Goal: Use online tool/utility: Utilize a website feature to perform a specific function

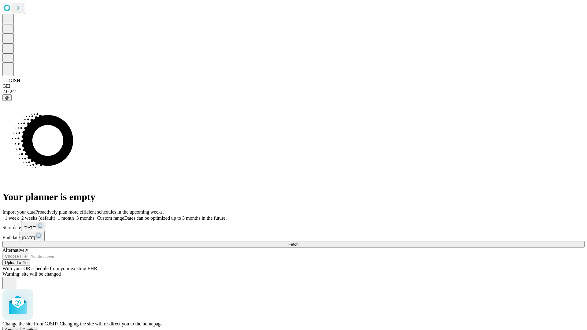
click at [37, 328] on span "Confirm" at bounding box center [30, 330] width 14 height 5
click at [19, 216] on label "1 week" at bounding box center [10, 218] width 17 height 5
click at [298, 242] on span "Fetch" at bounding box center [293, 244] width 10 height 5
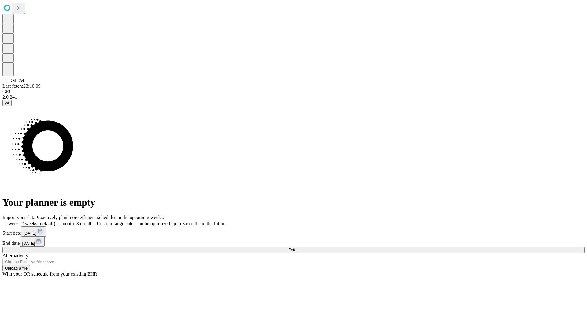
click at [19, 221] on label "1 week" at bounding box center [10, 223] width 17 height 5
click at [298, 248] on span "Fetch" at bounding box center [293, 250] width 10 height 5
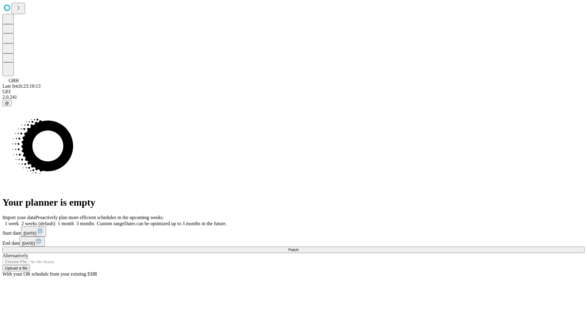
click at [19, 221] on label "1 week" at bounding box center [10, 223] width 17 height 5
click at [298, 248] on span "Fetch" at bounding box center [293, 250] width 10 height 5
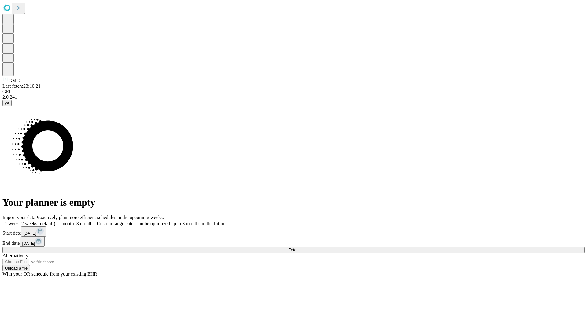
click at [19, 221] on label "1 week" at bounding box center [10, 223] width 17 height 5
click at [298, 248] on span "Fetch" at bounding box center [293, 250] width 10 height 5
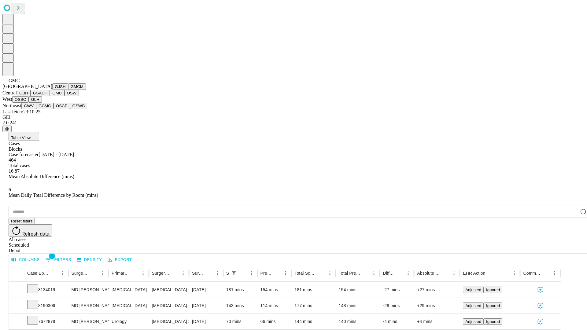
click at [65, 96] on button "OSW" at bounding box center [72, 93] width 15 height 6
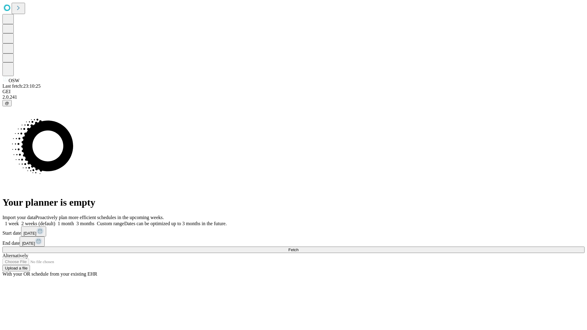
click at [19, 221] on label "1 week" at bounding box center [10, 223] width 17 height 5
click at [298, 248] on span "Fetch" at bounding box center [293, 250] width 10 height 5
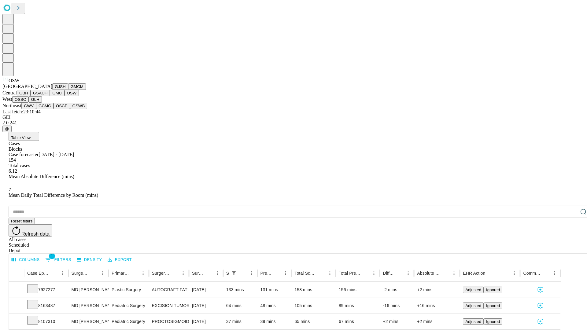
click at [29, 103] on button "OSSC" at bounding box center [20, 99] width 17 height 6
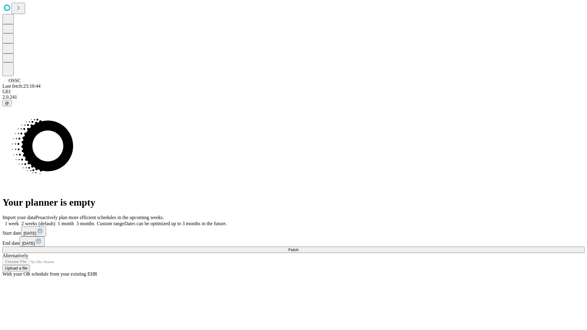
click at [298, 248] on span "Fetch" at bounding box center [293, 250] width 10 height 5
click at [19, 221] on label "1 week" at bounding box center [10, 223] width 17 height 5
click at [298, 248] on span "Fetch" at bounding box center [293, 250] width 10 height 5
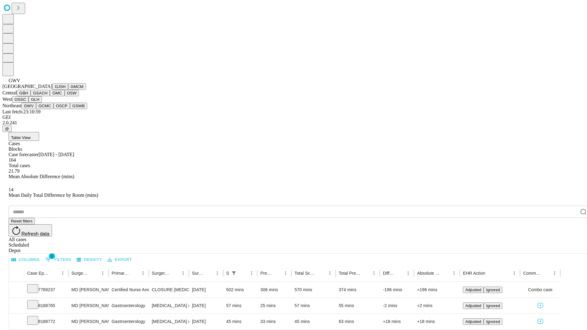
click at [47, 109] on button "GCMC" at bounding box center [44, 106] width 17 height 6
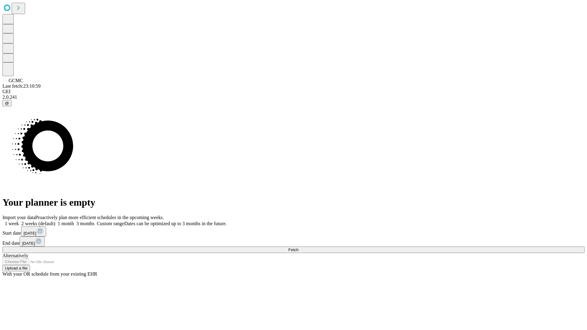
click at [19, 221] on label "1 week" at bounding box center [10, 223] width 17 height 5
click at [298, 248] on span "Fetch" at bounding box center [293, 250] width 10 height 5
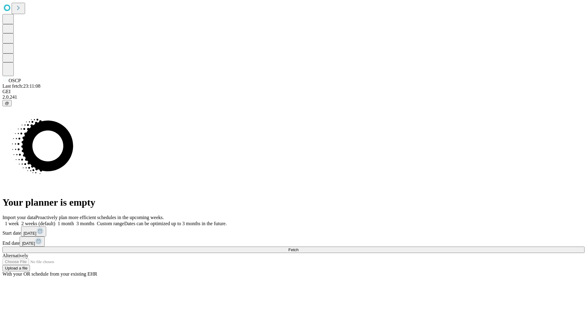
click at [19, 221] on label "1 week" at bounding box center [10, 223] width 17 height 5
click at [298, 248] on span "Fetch" at bounding box center [293, 250] width 10 height 5
